Goal: Navigation & Orientation: Find specific page/section

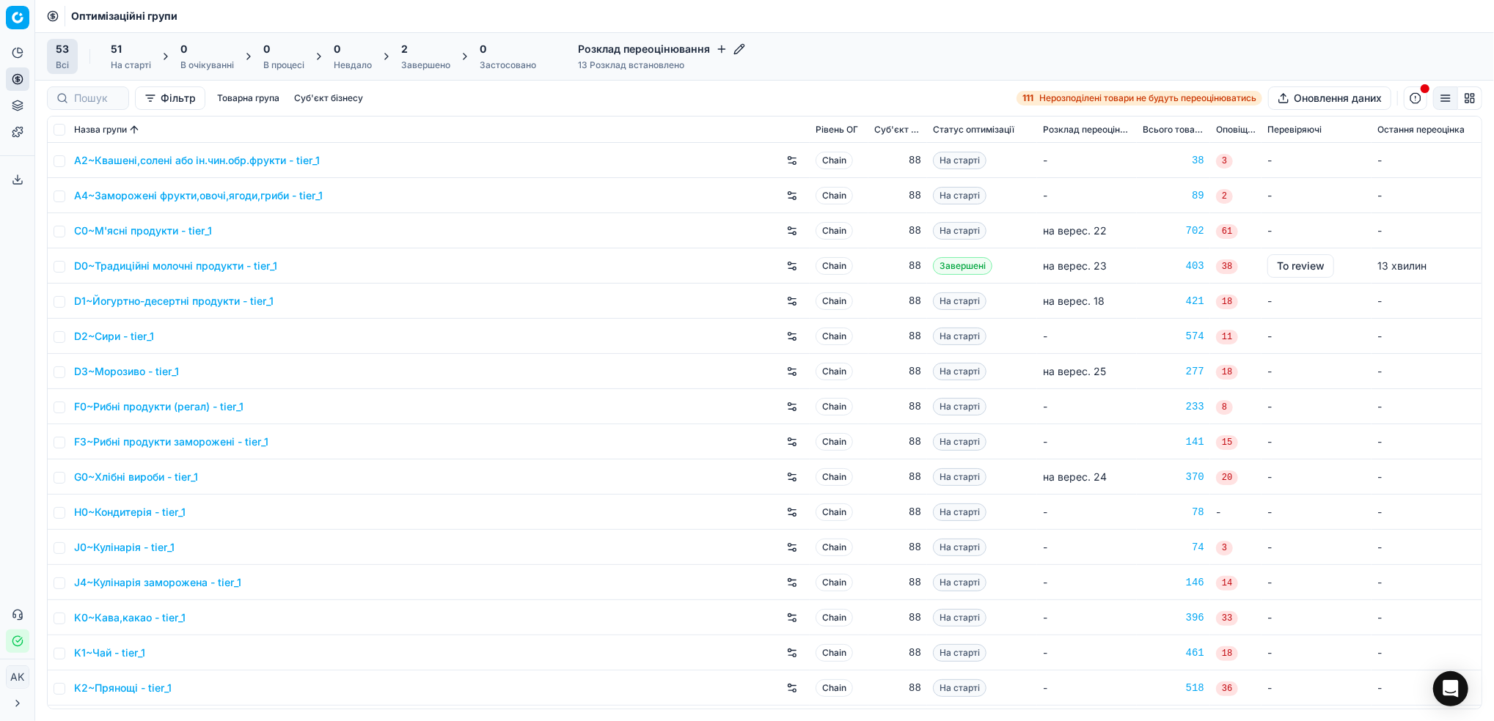
click at [437, 60] on div "Завершено" at bounding box center [425, 65] width 49 height 12
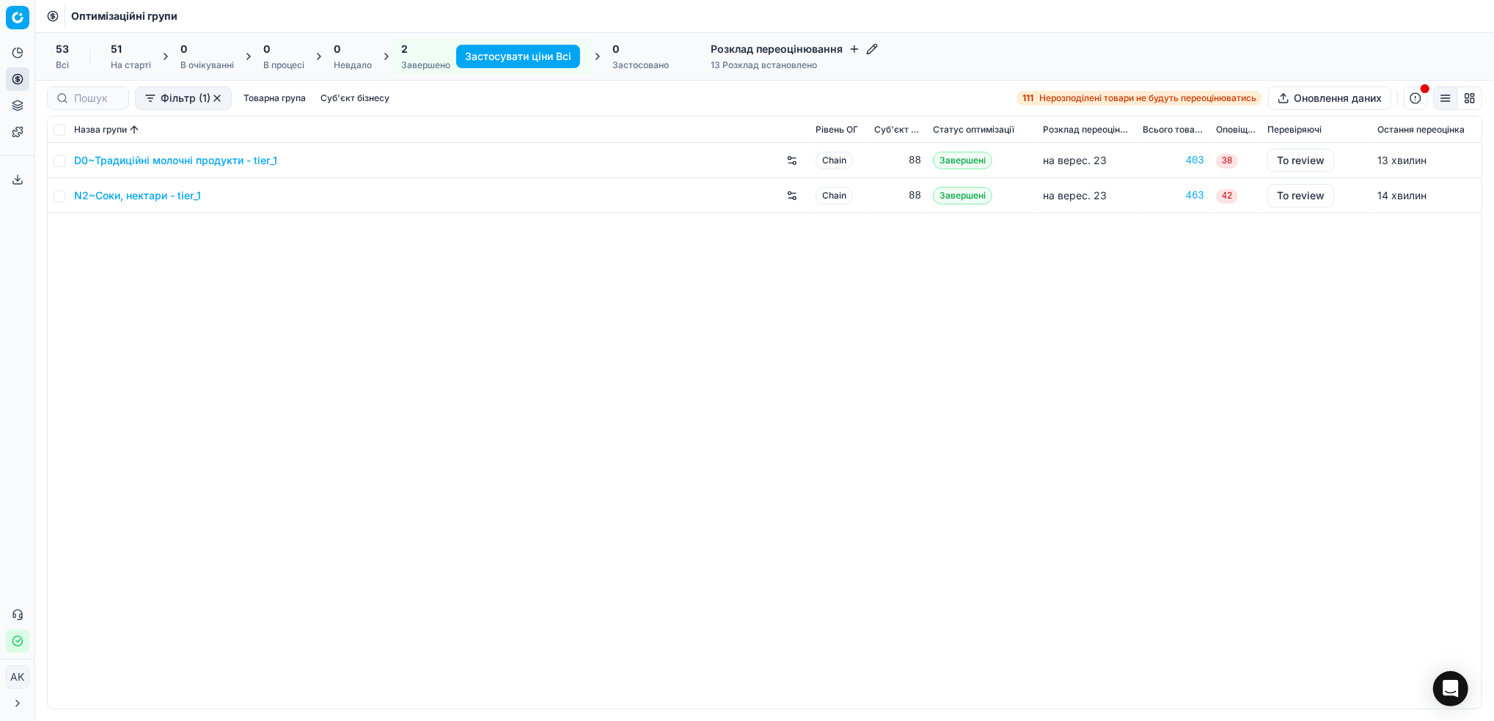
click at [111, 57] on div "51 На старті" at bounding box center [131, 56] width 40 height 29
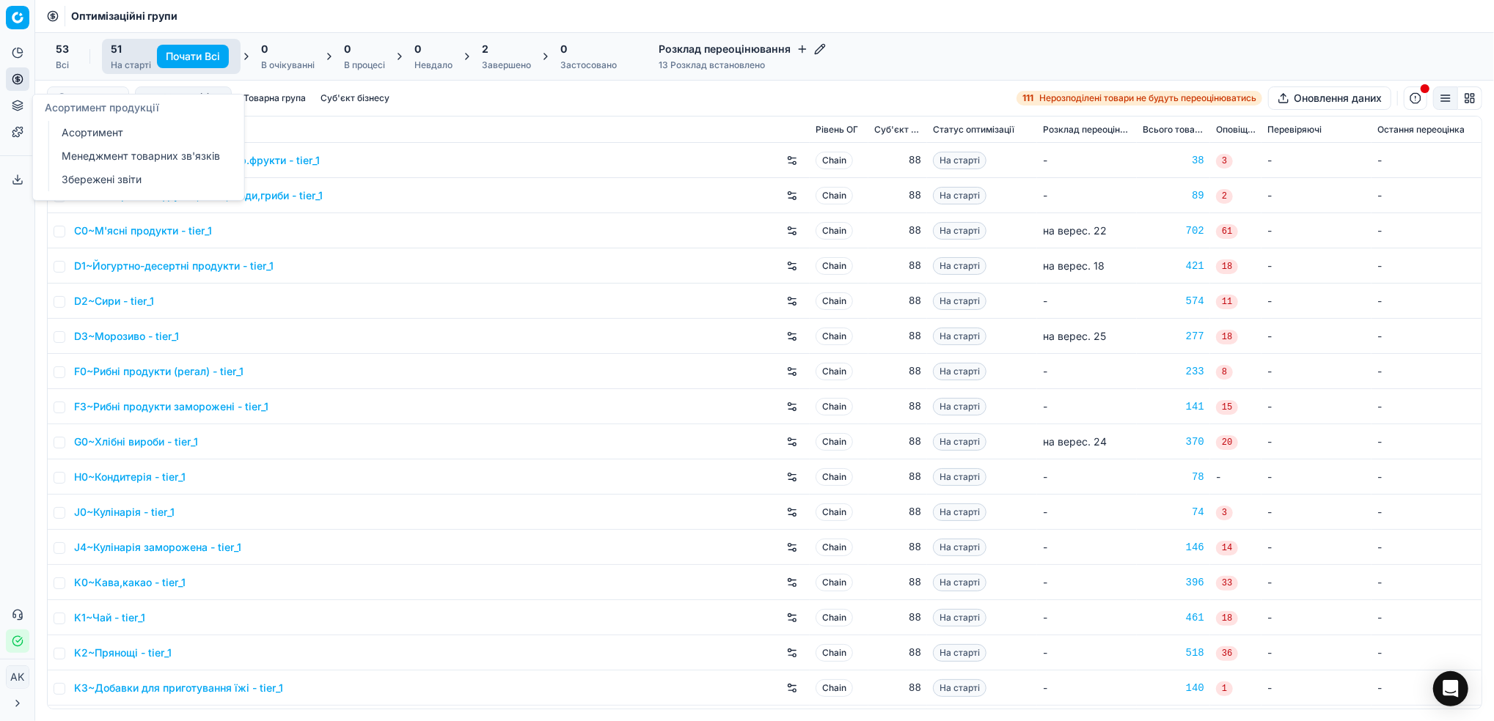
click at [125, 157] on link "Менеджмент товарних зв'язків" at bounding box center [141, 156] width 171 height 21
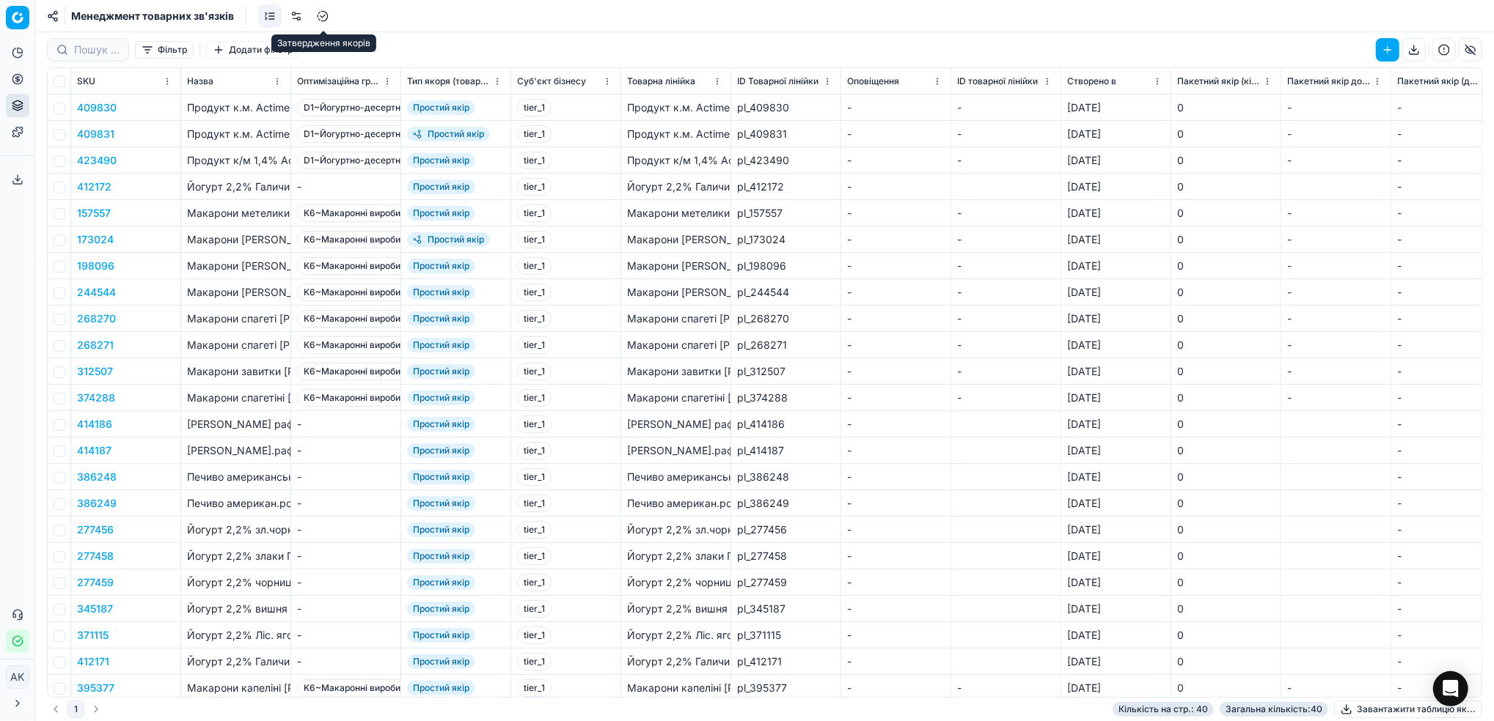
click at [326, 25] on link at bounding box center [322, 15] width 23 height 23
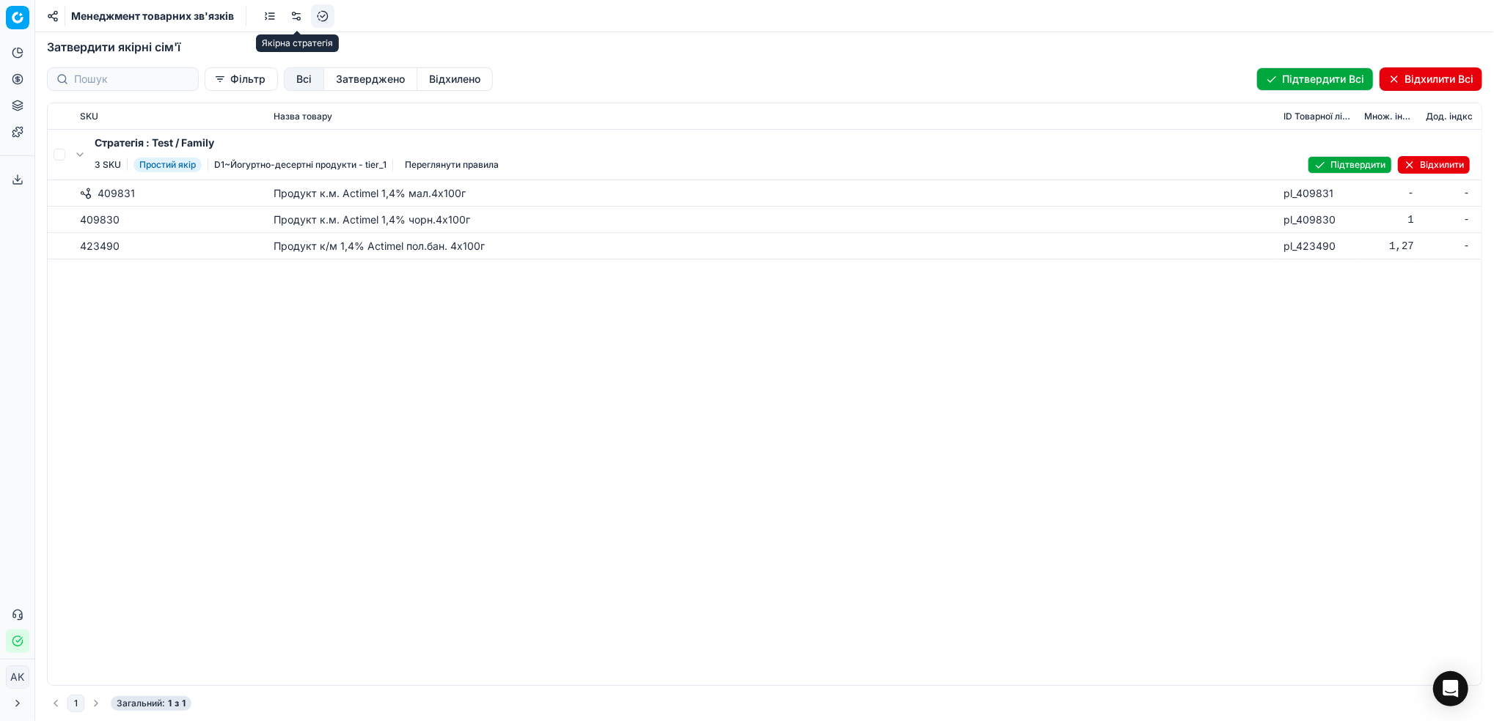
click at [298, 20] on link at bounding box center [295, 15] width 23 height 23
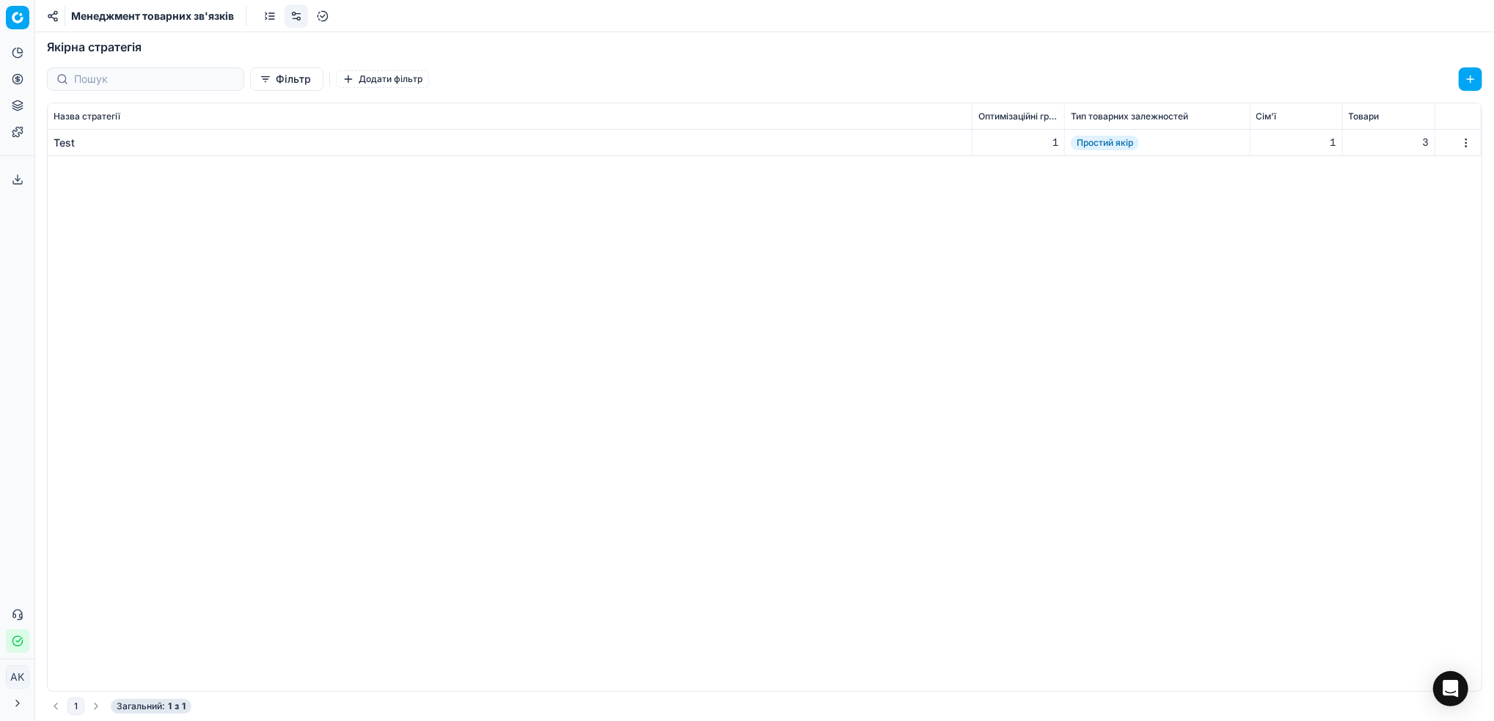
click at [273, 18] on link at bounding box center [269, 15] width 23 height 23
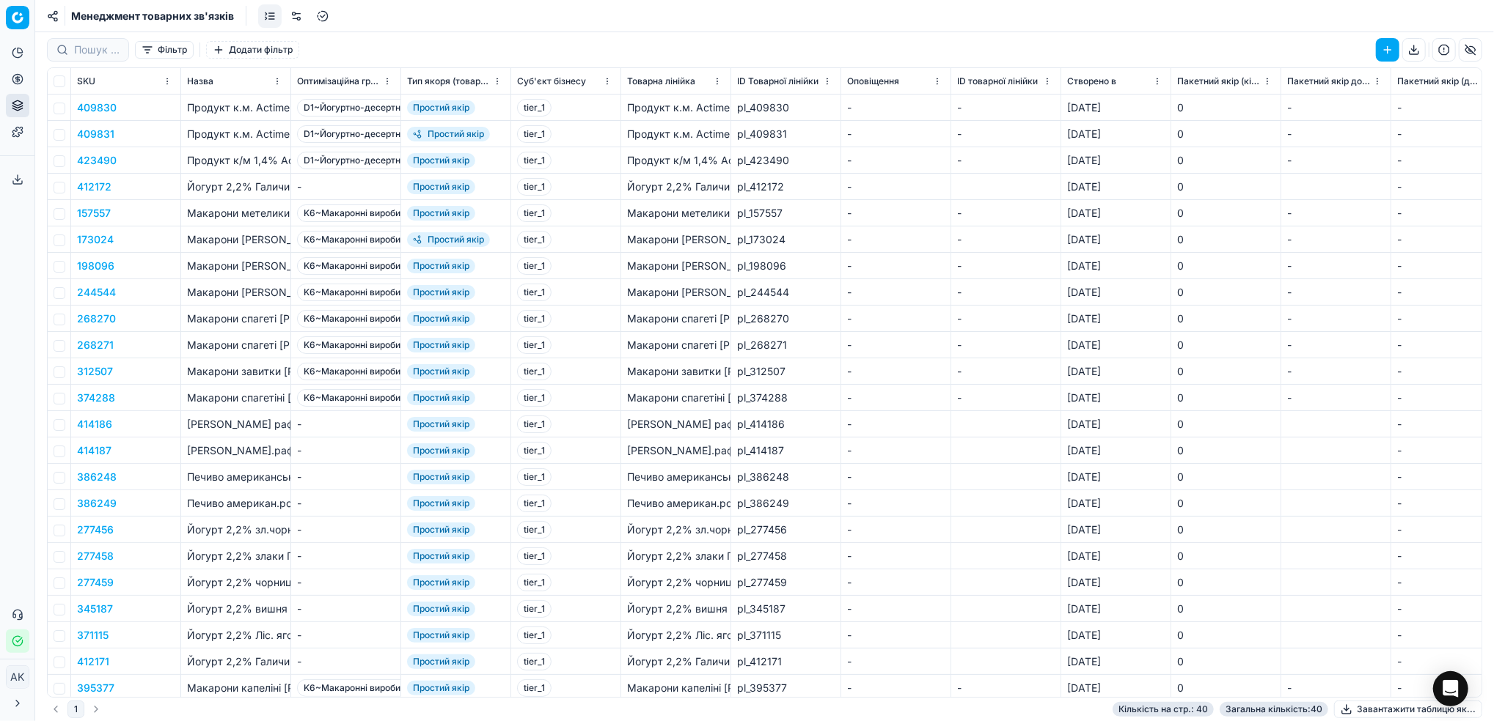
click at [322, 16] on link at bounding box center [322, 15] width 23 height 23
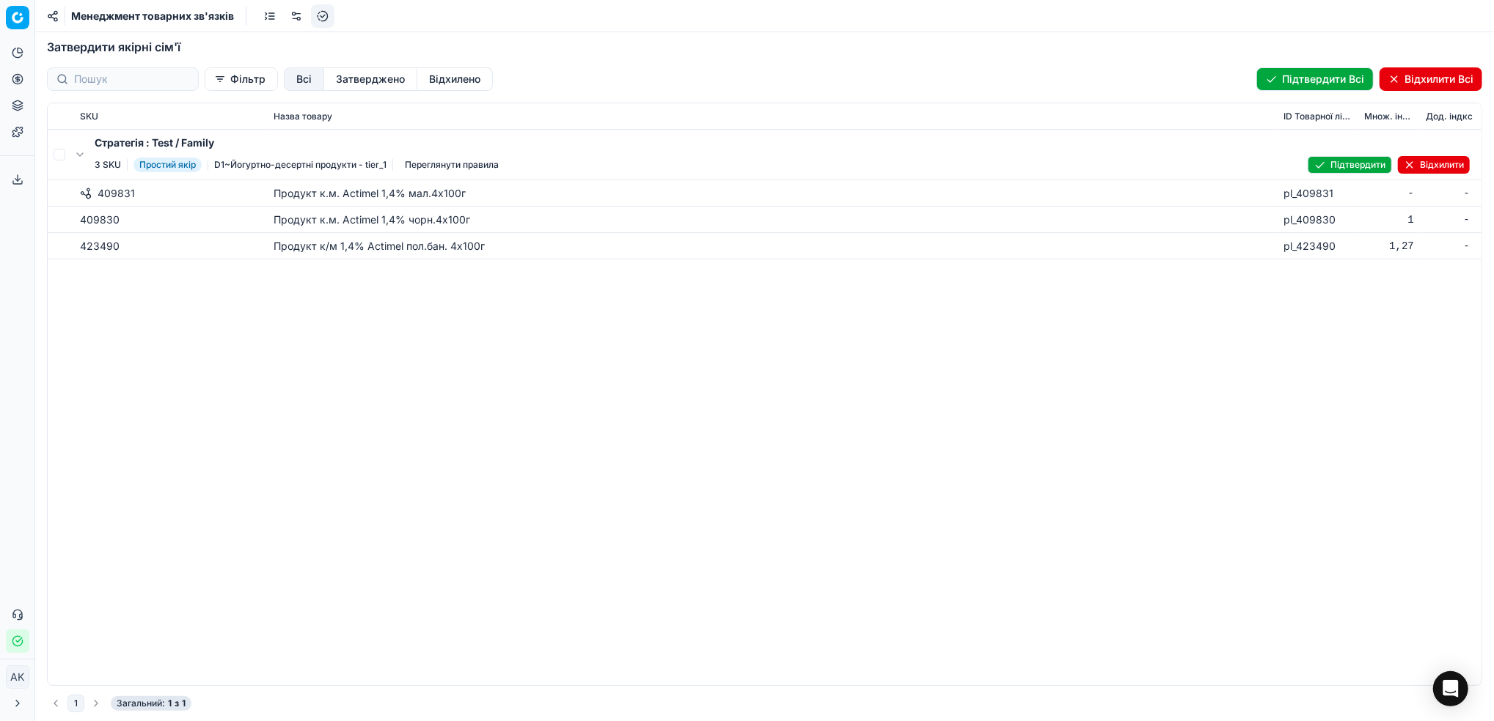
click at [273, 16] on link at bounding box center [269, 15] width 23 height 23
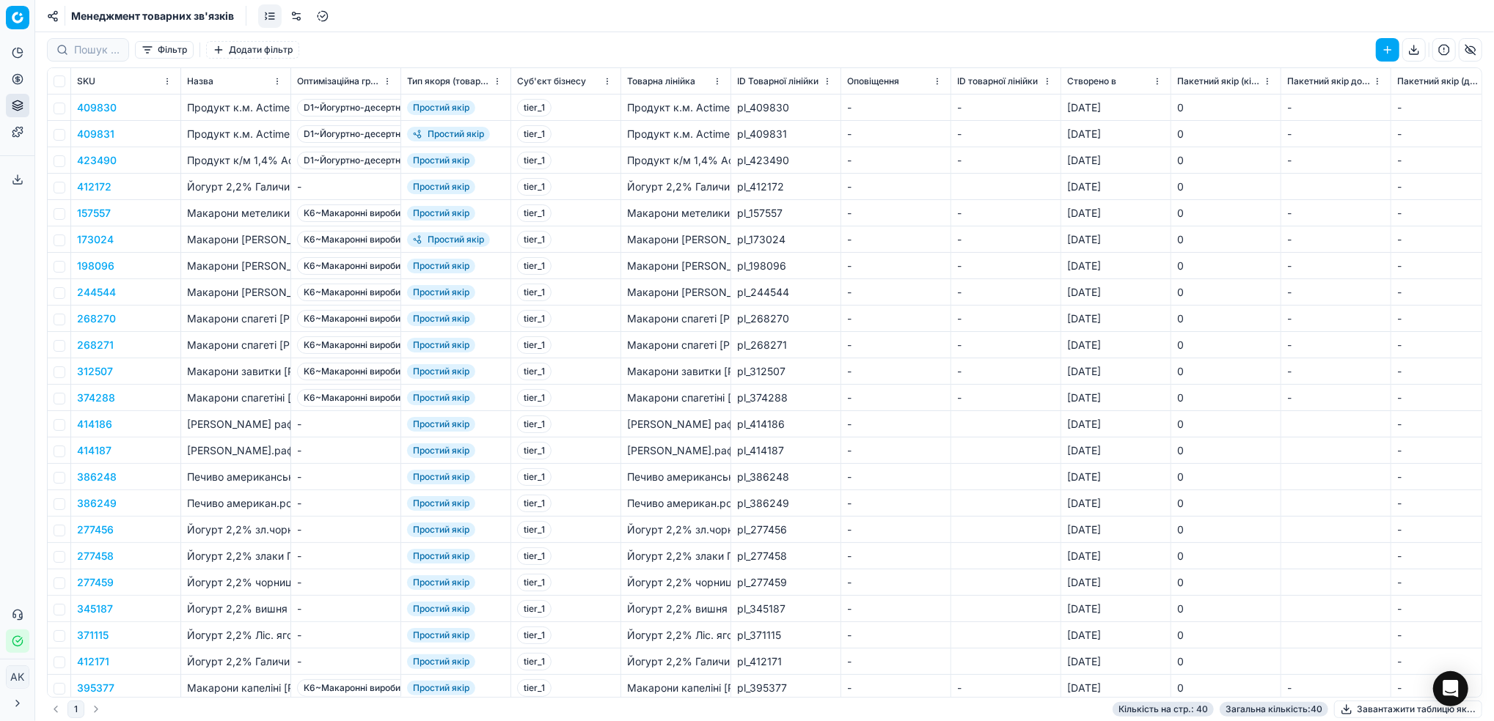
click at [323, 18] on link at bounding box center [322, 15] width 23 height 23
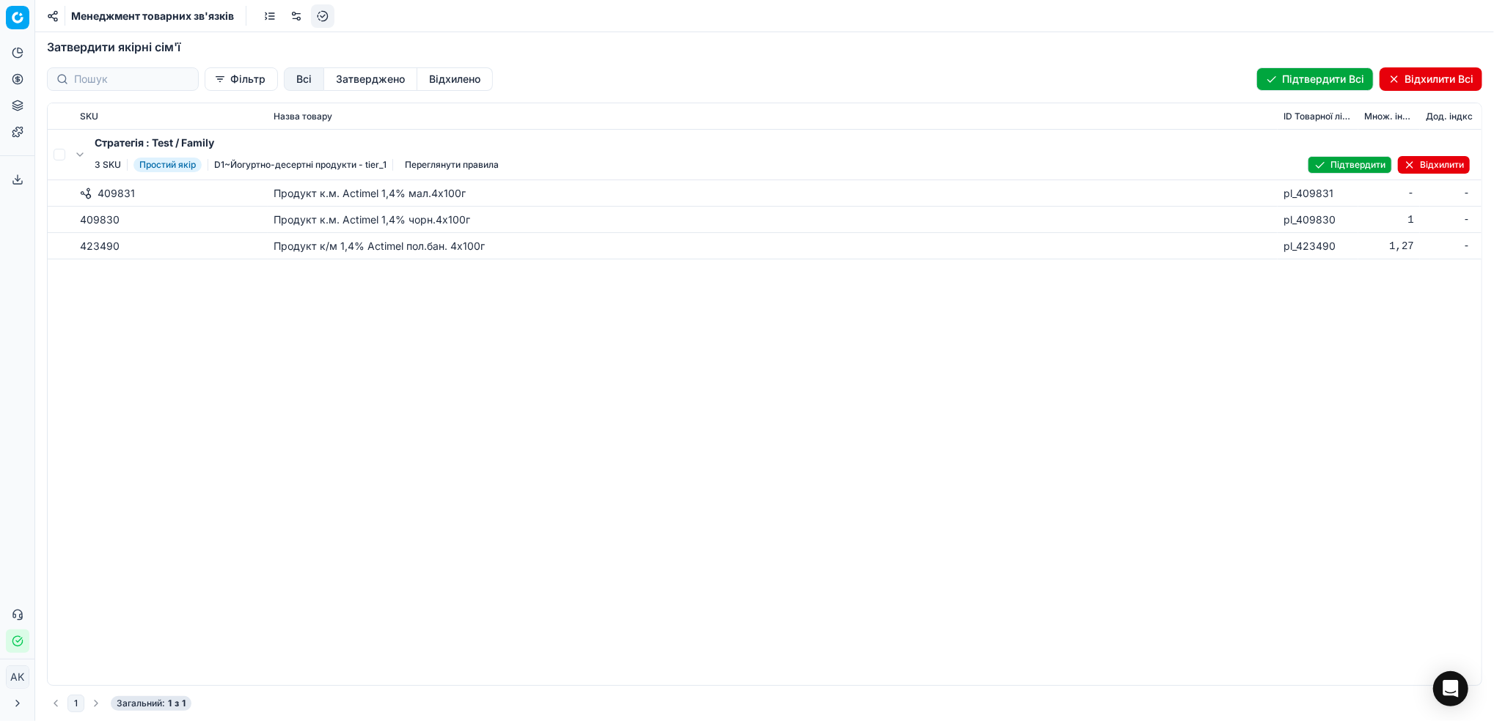
click at [267, 24] on link at bounding box center [269, 15] width 23 height 23
